Goal: Find specific page/section: Find specific page/section

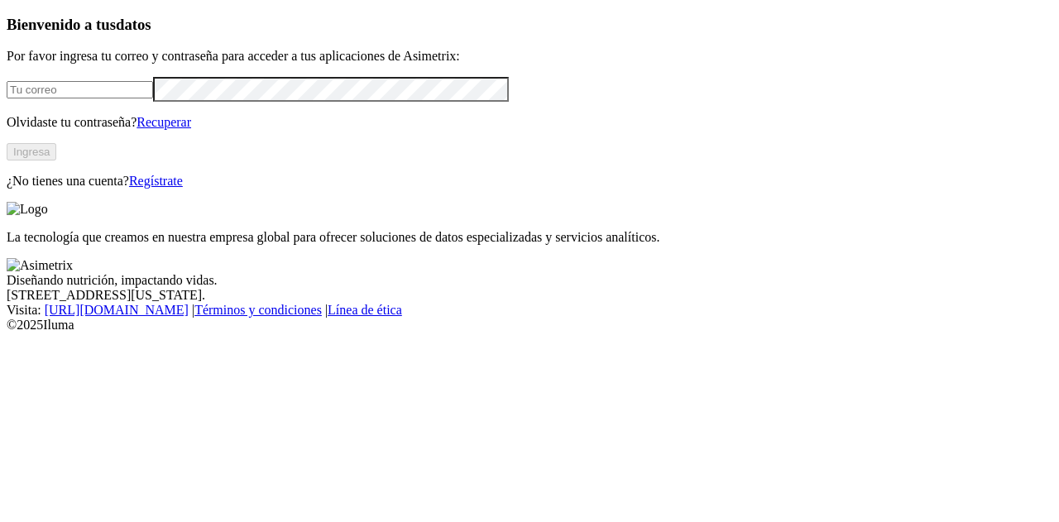
type input "[EMAIL_ADDRESS][DOMAIN_NAME]"
click at [56, 161] on button "Ingresa" at bounding box center [32, 151] width 50 height 17
